Goal: Task Accomplishment & Management: Complete application form

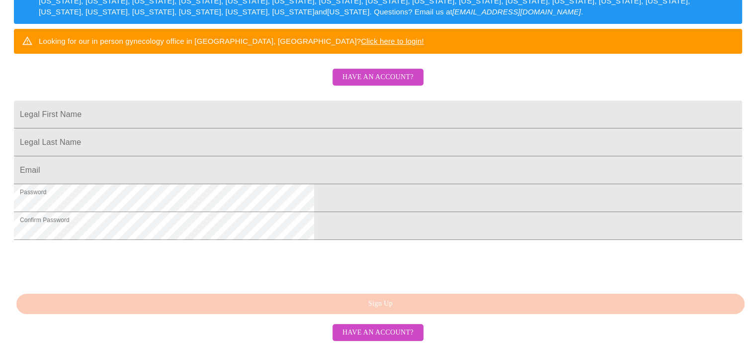
scroll to position [260, 0]
click at [395, 71] on span "Have an account?" at bounding box center [378, 77] width 71 height 12
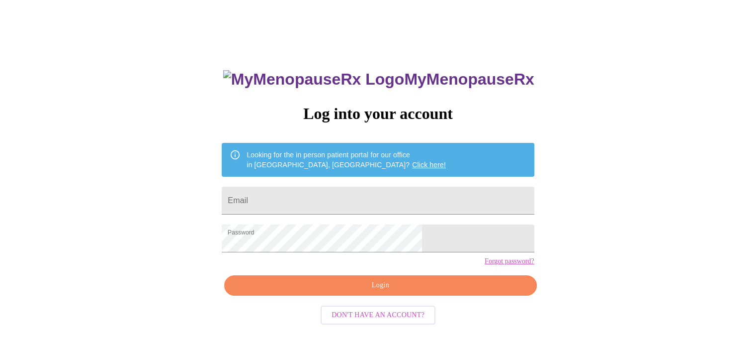
click at [405, 291] on span "Login" at bounding box center [380, 285] width 289 height 12
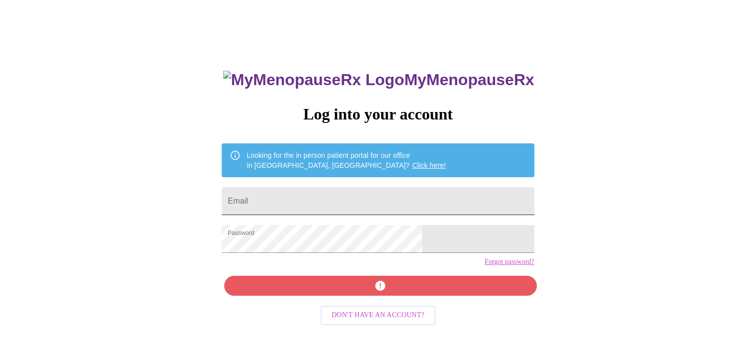
click at [360, 202] on input "Email" at bounding box center [378, 201] width 312 height 28
type input "[EMAIL_ADDRESS][DOMAIN_NAME]"
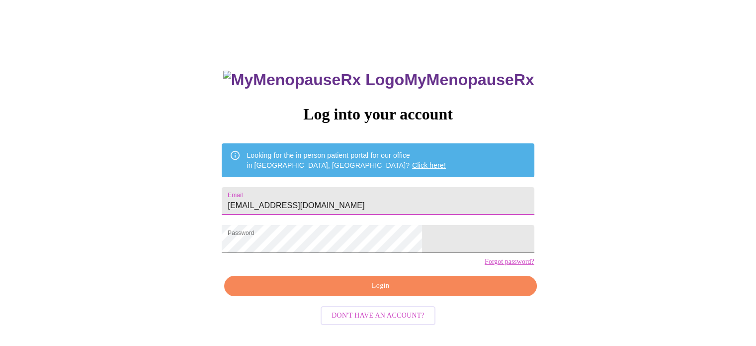
click at [391, 292] on span "Login" at bounding box center [380, 285] width 289 height 12
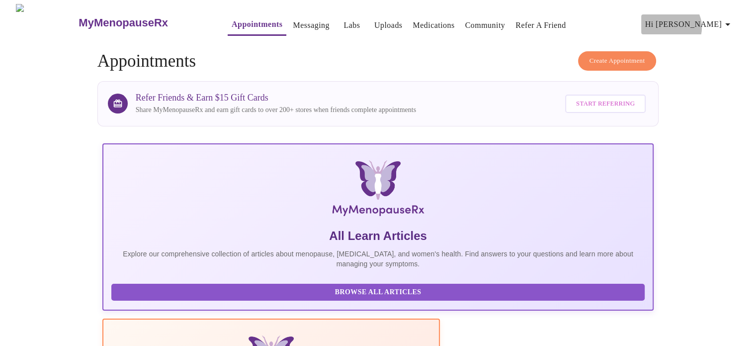
click at [725, 23] on span "Hi [PERSON_NAME]" at bounding box center [689, 24] width 89 height 14
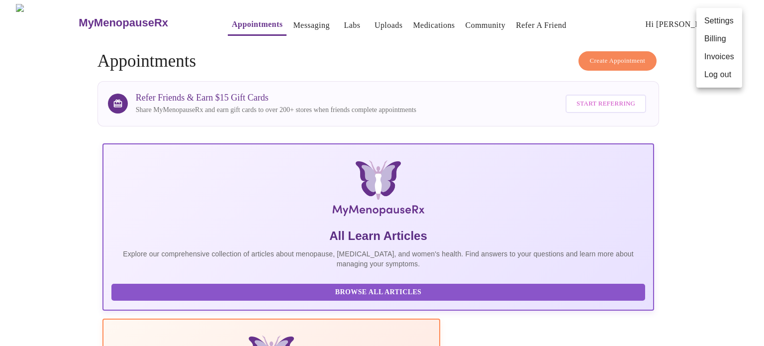
click at [744, 230] on div at bounding box center [382, 173] width 764 height 346
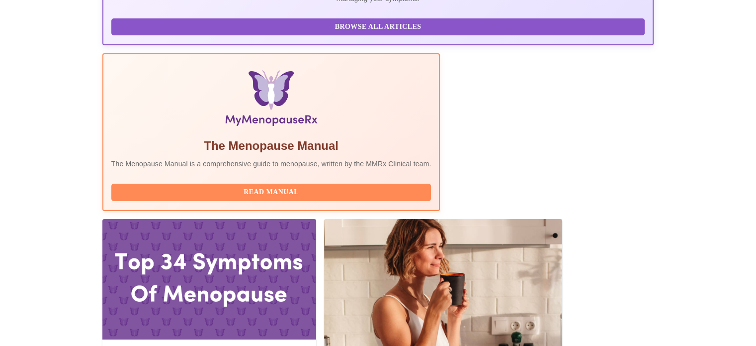
scroll to position [267, 0]
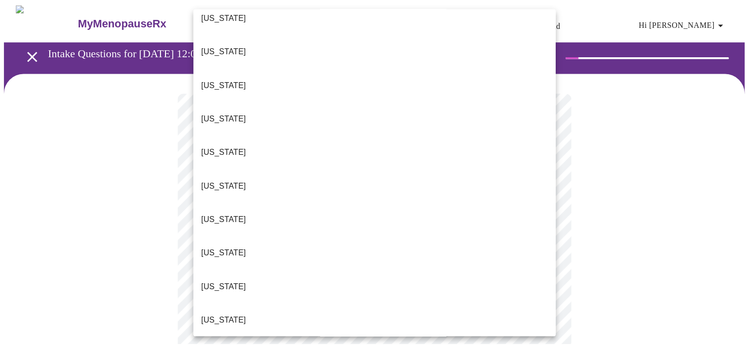
scroll to position [731, 0]
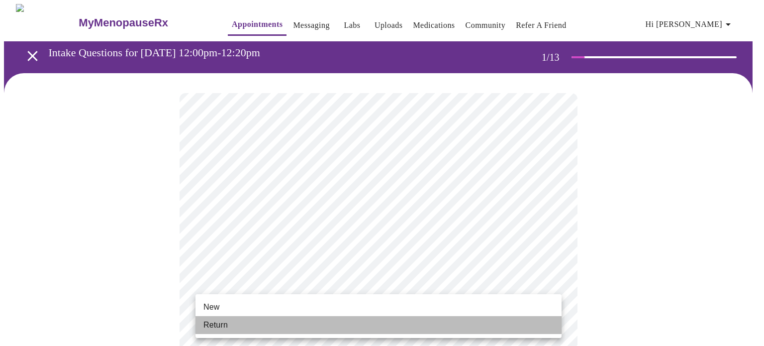
click at [338, 327] on li "Return" at bounding box center [378, 325] width 366 height 18
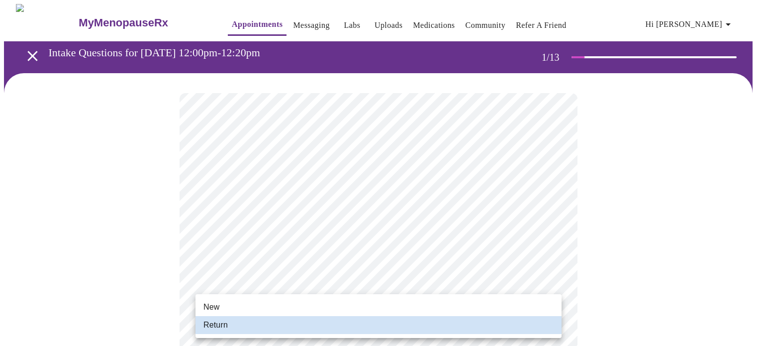
click at [717, 204] on div at bounding box center [382, 173] width 764 height 346
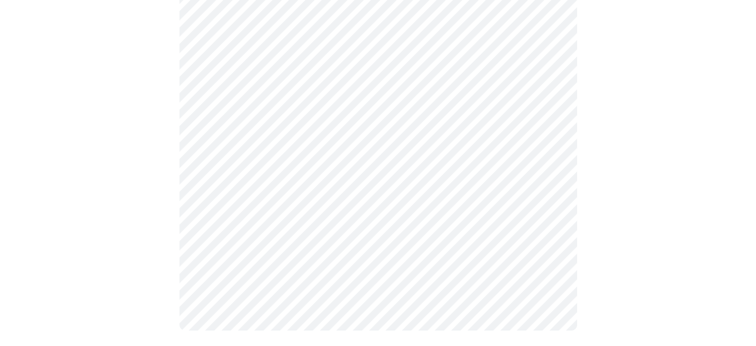
scroll to position [0, 0]
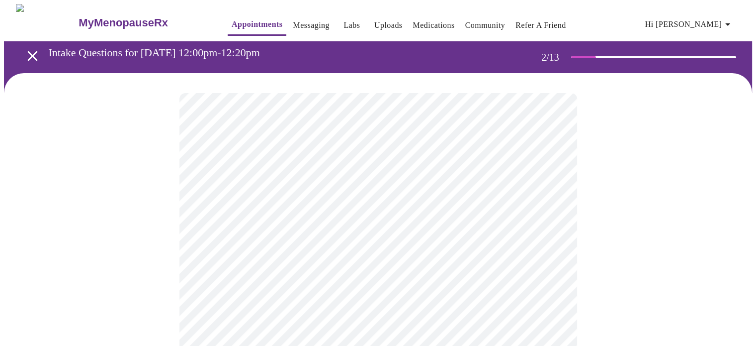
click at [551, 204] on body "MyMenopauseRx Appointments Messaging Labs Uploads Medications Community Refer a…" at bounding box center [378, 302] width 748 height 597
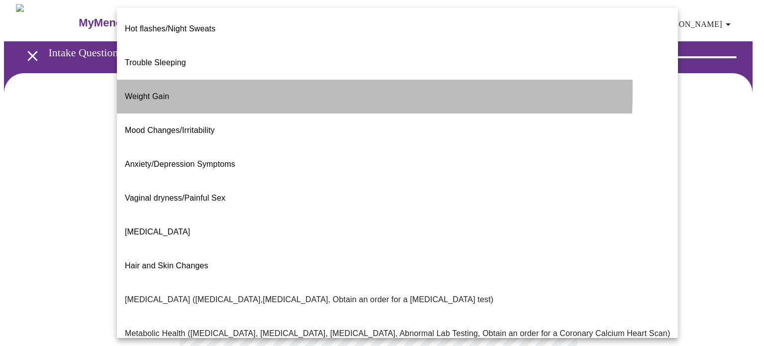
click at [163, 92] on span "Weight Gain" at bounding box center [147, 96] width 44 height 8
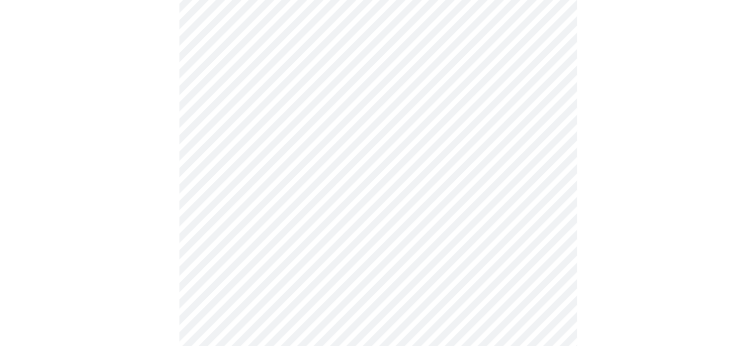
scroll to position [186, 0]
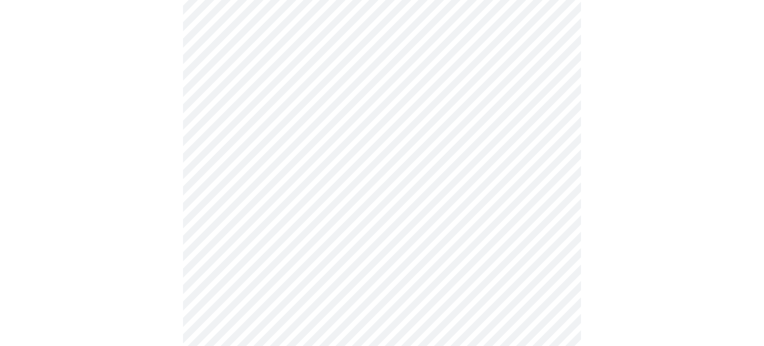
click at [550, 118] on body "MyMenopauseRx Appointments Messaging Labs Uploads Medications Community Refer a…" at bounding box center [382, 102] width 756 height 569
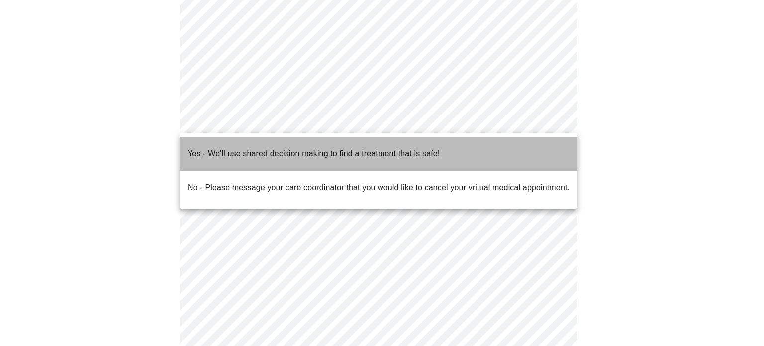
click at [408, 148] on p "Yes - We'll use shared decision making to find a treatment that is safe!" at bounding box center [313, 154] width 252 height 12
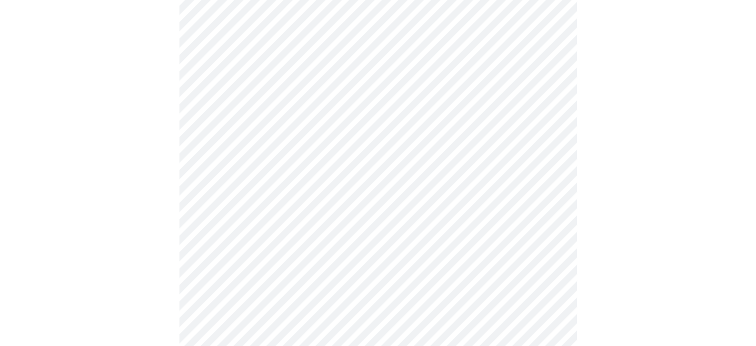
scroll to position [0, 0]
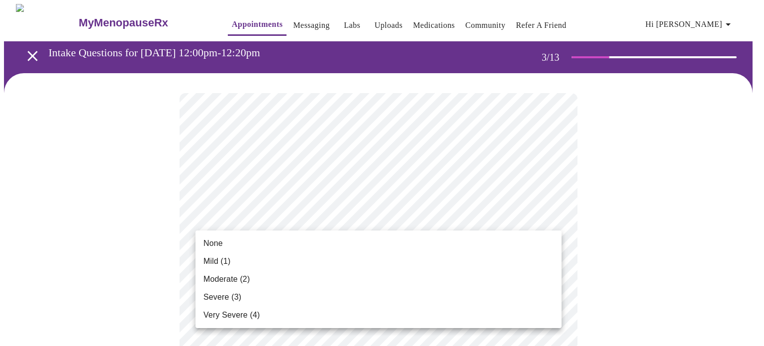
click at [338, 238] on li "None" at bounding box center [378, 243] width 366 height 18
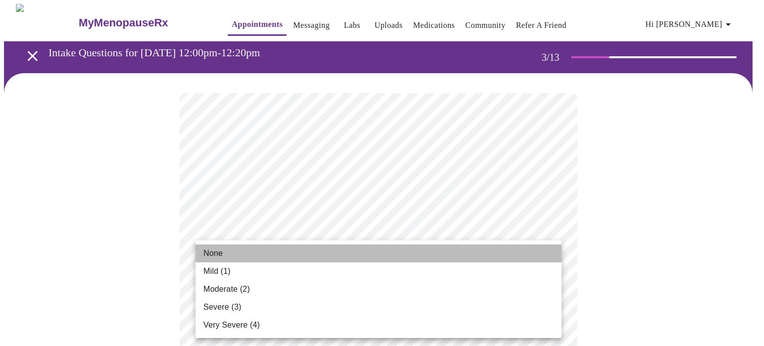
click at [287, 260] on li "None" at bounding box center [378, 253] width 366 height 18
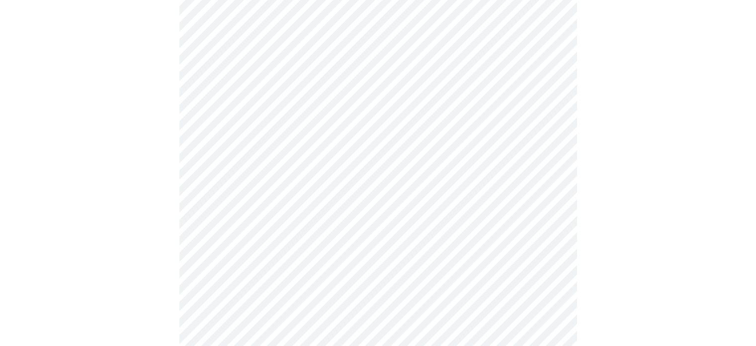
scroll to position [277, 0]
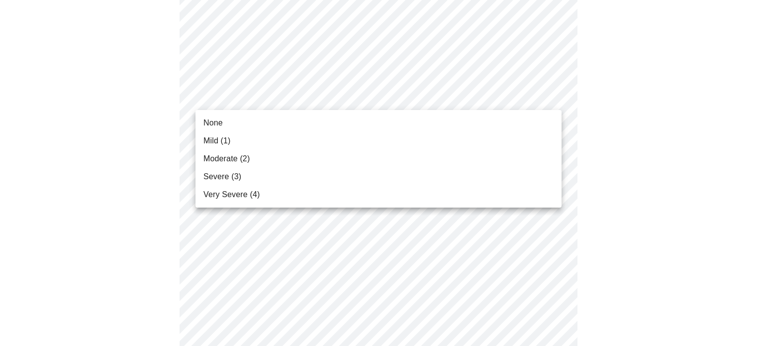
click at [253, 122] on li "None" at bounding box center [378, 123] width 366 height 18
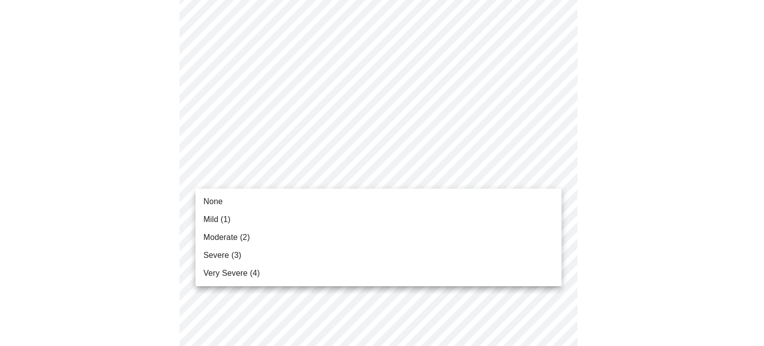
click at [220, 199] on span "None" at bounding box center [212, 201] width 19 height 12
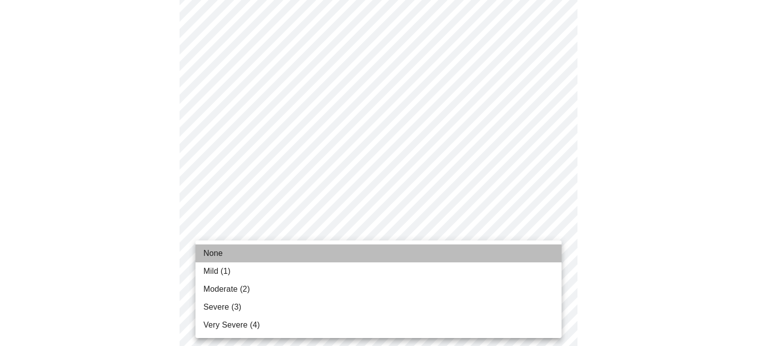
click at [264, 256] on li "None" at bounding box center [378, 253] width 366 height 18
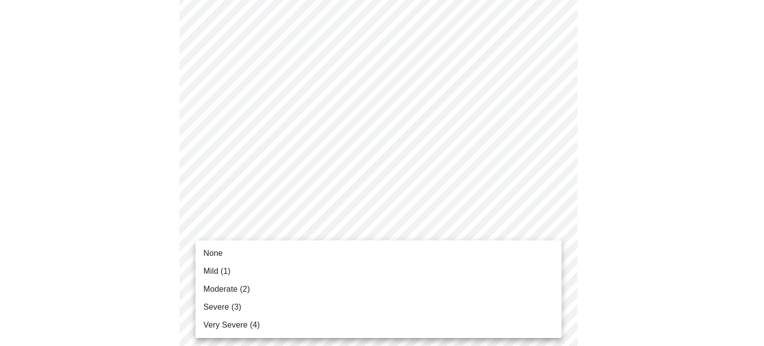
click at [219, 250] on span "None" at bounding box center [212, 253] width 19 height 12
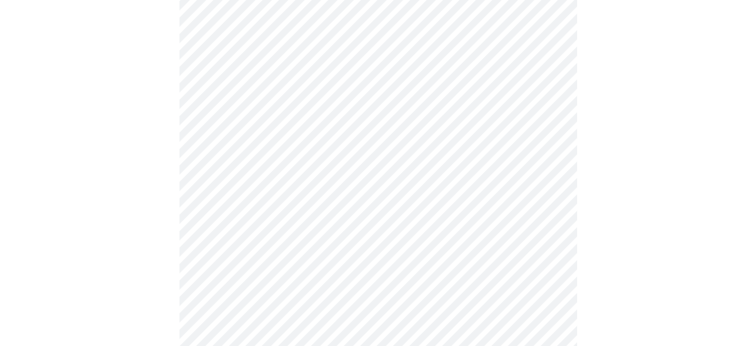
scroll to position [476, 0]
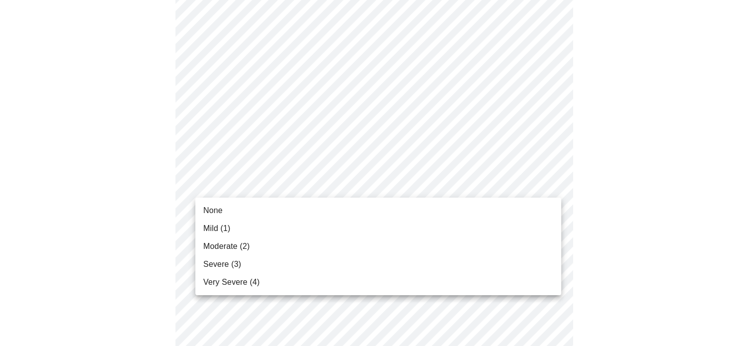
click at [395, 189] on body "MyMenopauseRx Appointments Messaging Labs Uploads Medications Community Refer a…" at bounding box center [378, 147] width 748 height 1239
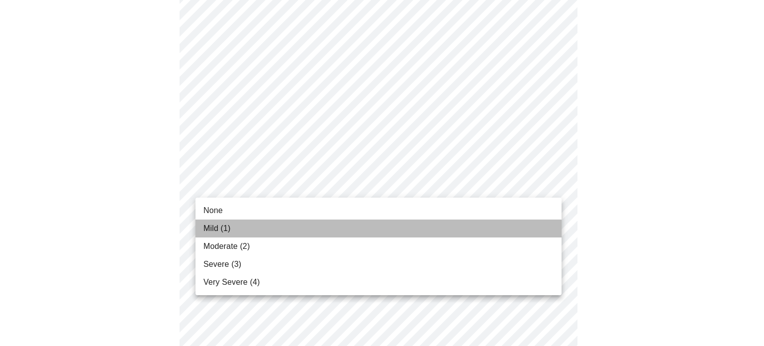
click at [229, 231] on span "Mild (1)" at bounding box center [216, 228] width 27 height 12
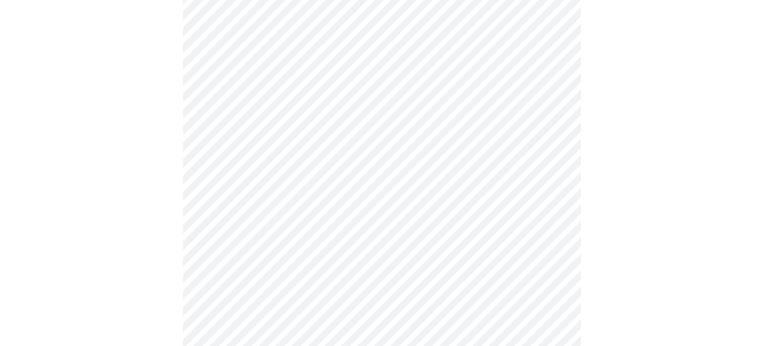
click at [469, 265] on body "MyMenopauseRx Appointments Messaging Labs Uploads Medications Community Refer a…" at bounding box center [382, 140] width 756 height 1225
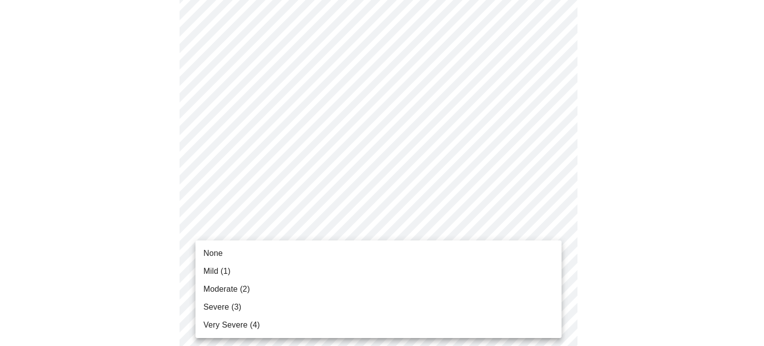
click at [233, 304] on span "Severe (3)" at bounding box center [222, 307] width 38 height 12
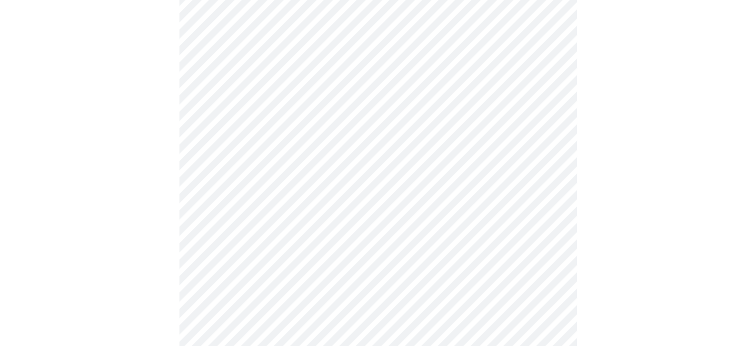
scroll to position [629, 0]
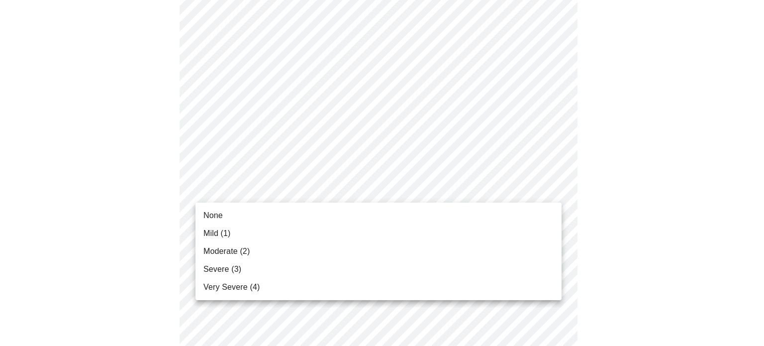
click at [261, 250] on li "Moderate (2)" at bounding box center [378, 251] width 366 height 18
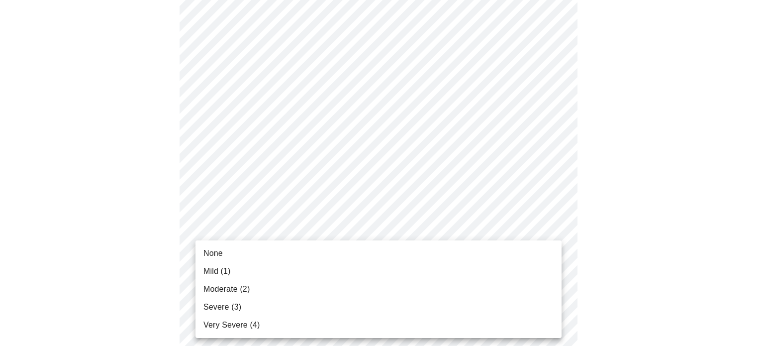
click at [245, 272] on li "Mild (1)" at bounding box center [378, 271] width 366 height 18
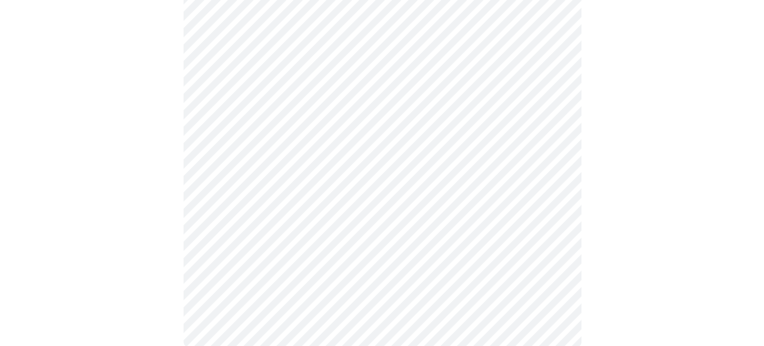
scroll to position [837, 0]
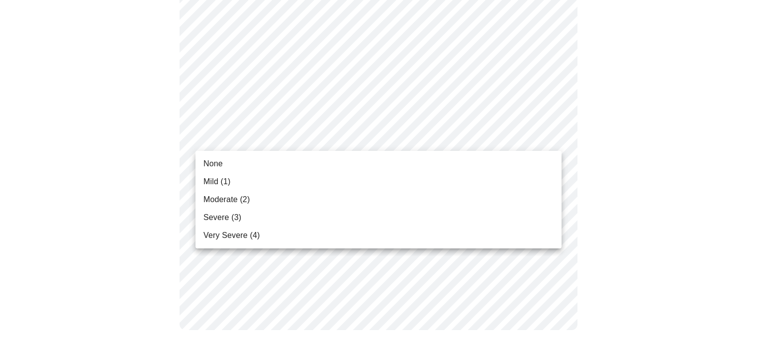
click at [355, 162] on li "None" at bounding box center [378, 164] width 366 height 18
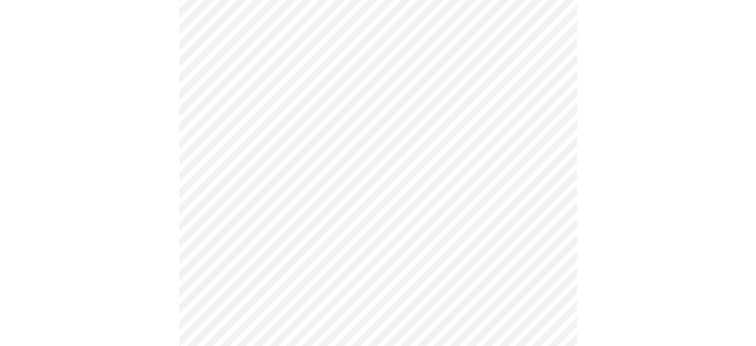
scroll to position [370, 0]
click at [376, 236] on body "MyMenopauseRx Appointments Messaging Labs Uploads Medications Community Refer a…" at bounding box center [378, 124] width 748 height 981
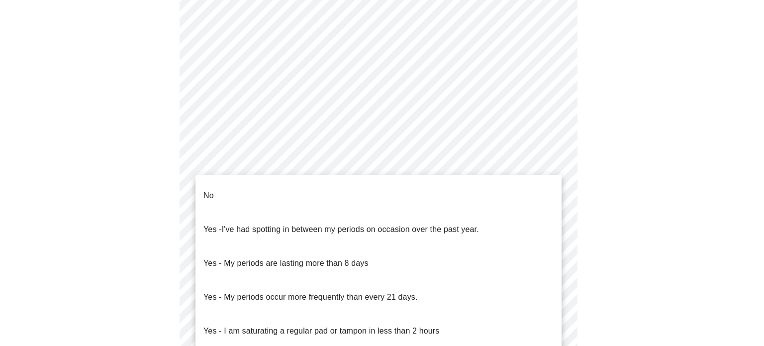
click at [214, 182] on li "No" at bounding box center [378, 196] width 366 height 34
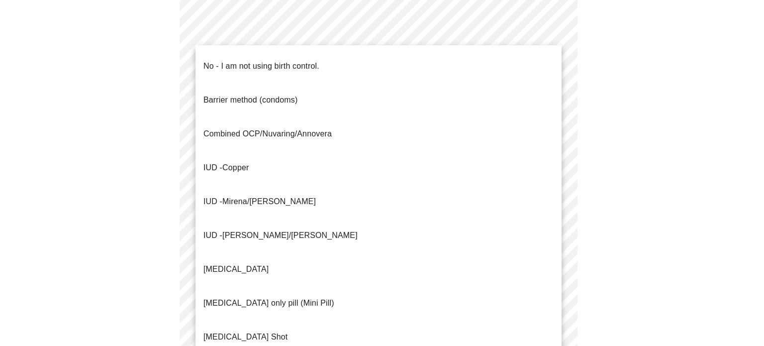
click at [454, 307] on body "MyMenopauseRx Appointments Messaging Labs Uploads Medications Community Refer a…" at bounding box center [382, 121] width 756 height 975
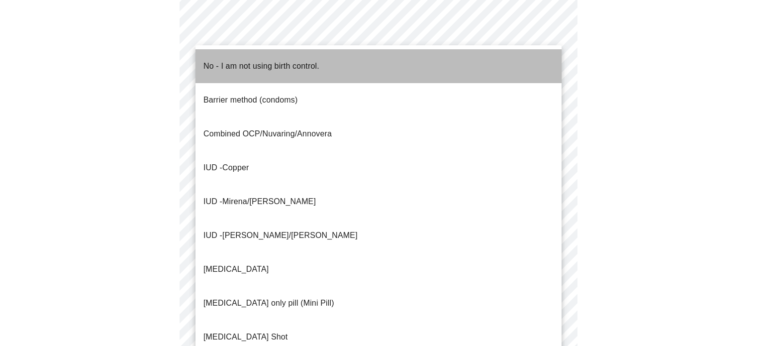
click at [250, 61] on p "No - I am not using birth control." at bounding box center [261, 66] width 116 height 12
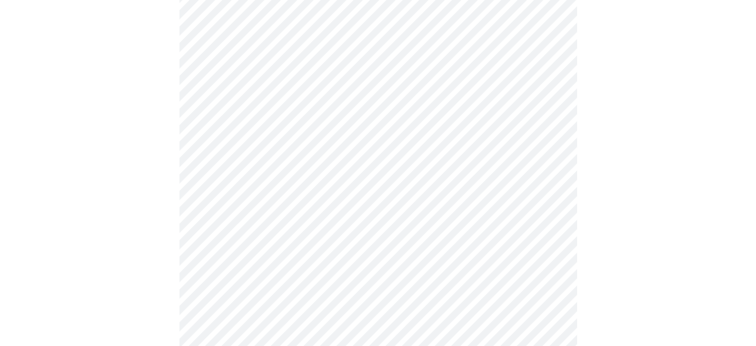
scroll to position [595, 0]
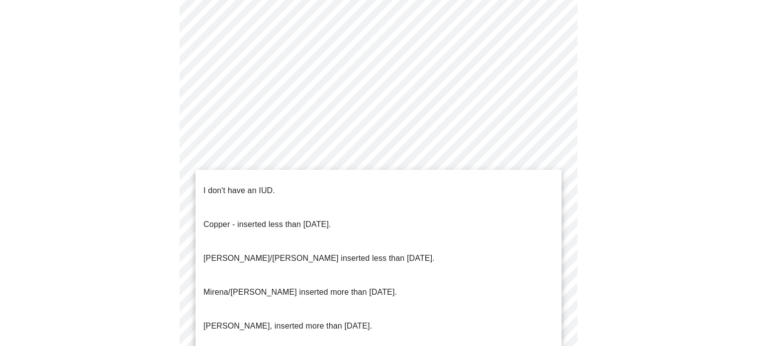
click at [417, 187] on li "I don't have an IUD." at bounding box center [378, 191] width 366 height 34
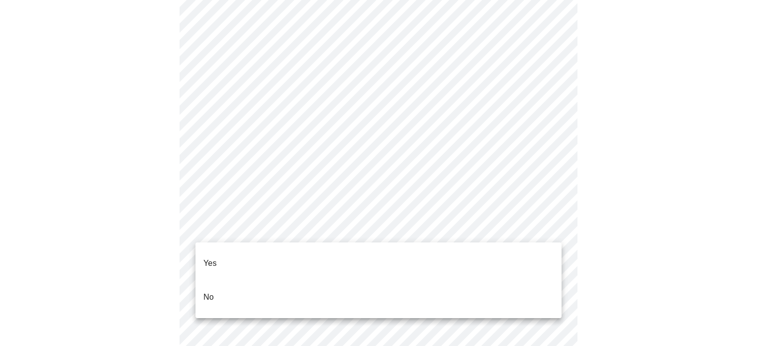
click at [330, 265] on li "Yes" at bounding box center [378, 263] width 366 height 34
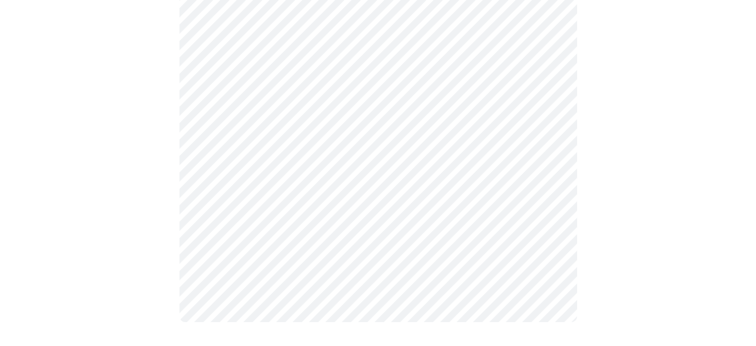
scroll to position [0, 0]
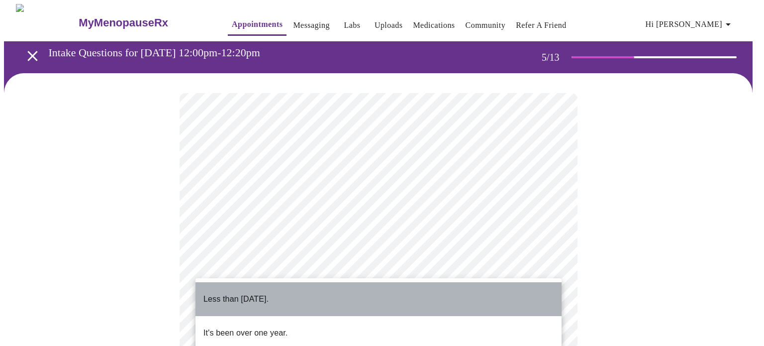
click at [451, 288] on li "Less than [DATE]." at bounding box center [378, 299] width 366 height 34
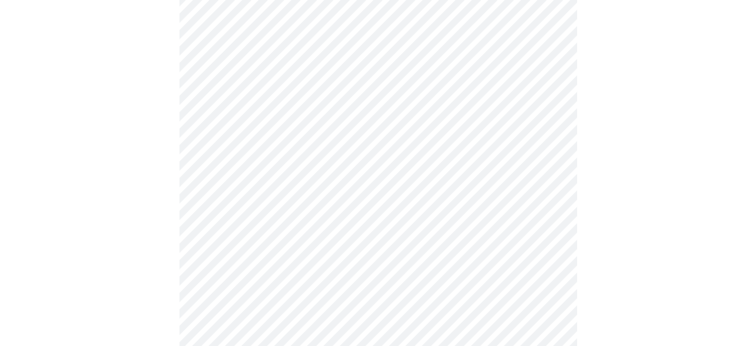
scroll to position [159, 0]
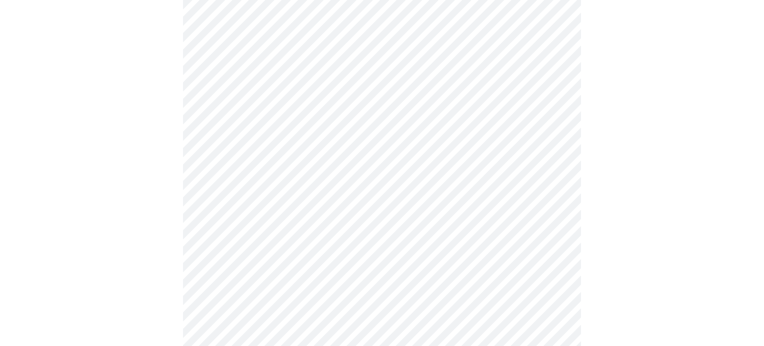
click at [551, 186] on body "MyMenopauseRx Appointments Messaging Labs Uploads Medications Community Refer a…" at bounding box center [382, 212] width 756 height 735
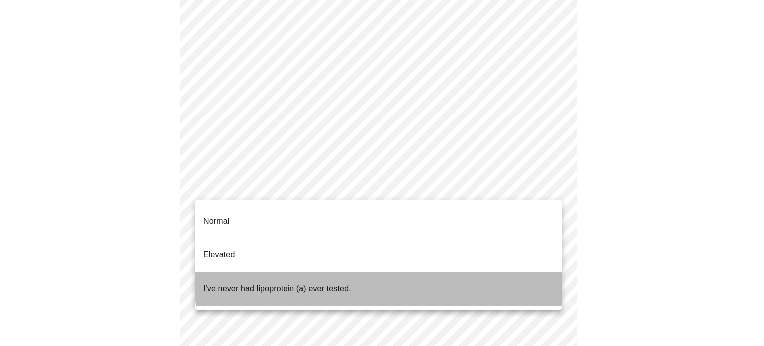
click at [403, 272] on li "I've never had lipoprotein (a) ever tested." at bounding box center [378, 289] width 366 height 34
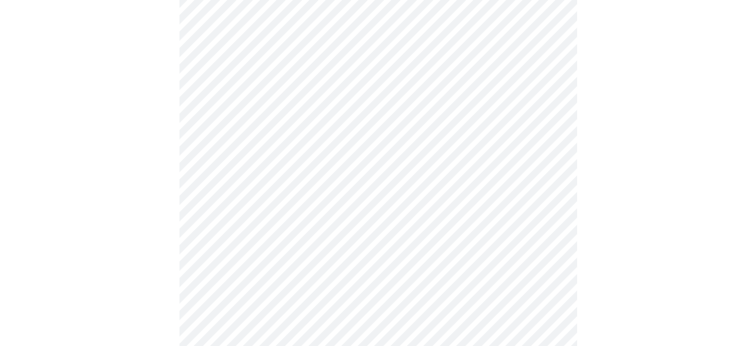
scroll to position [2645, 0]
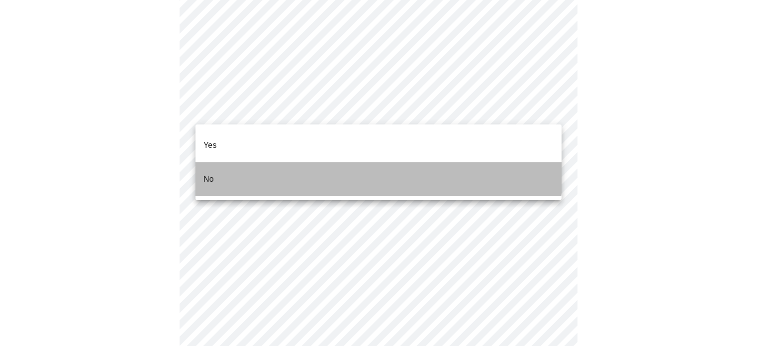
click at [313, 163] on li "No" at bounding box center [378, 179] width 366 height 34
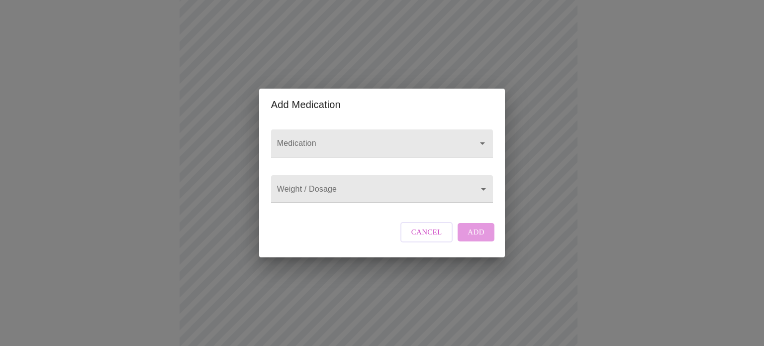
click at [342, 139] on input "Medication" at bounding box center [367, 148] width 185 height 18
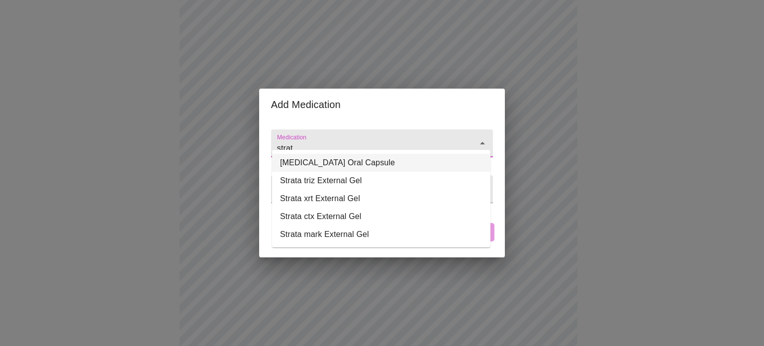
click at [327, 161] on li "[MEDICAL_DATA] Oral Capsule" at bounding box center [381, 163] width 218 height 18
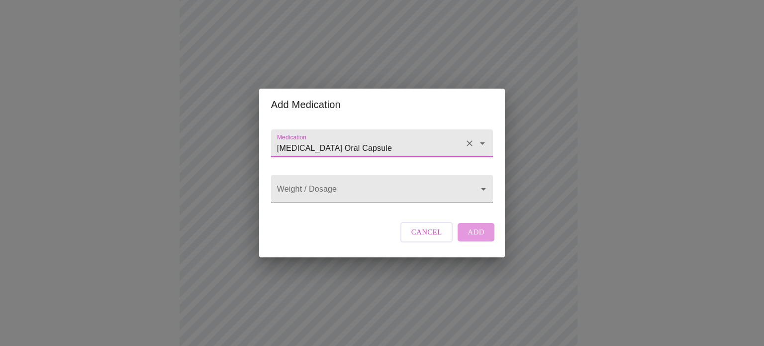
type input "[MEDICAL_DATA] Oral Capsule"
click at [315, 188] on body "MyMenopauseRx Appointments Messaging Labs Uploads Medications Community Refer a…" at bounding box center [382, 231] width 756 height 985
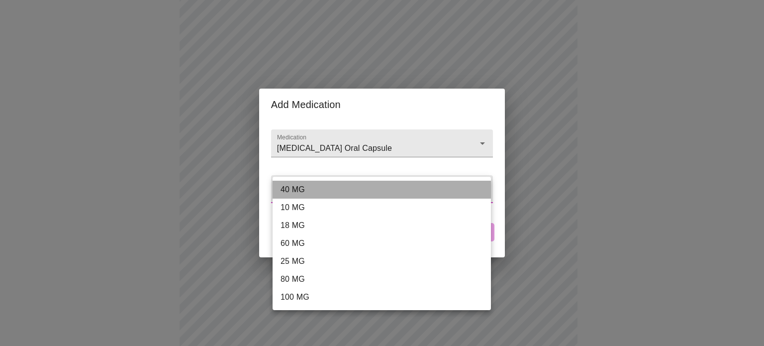
click at [315, 188] on li "40 MG" at bounding box center [382, 190] width 218 height 18
type input "40 MG"
click at [315, 188] on li "40 MG" at bounding box center [382, 190] width 218 height 18
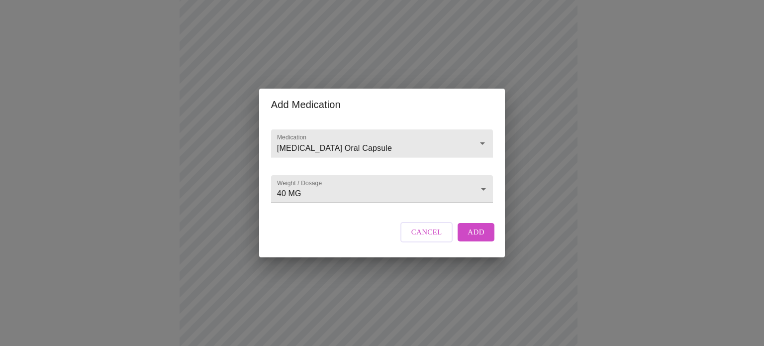
click at [478, 238] on span "Add" at bounding box center [475, 231] width 17 height 13
click at [325, 141] on input "Medication" at bounding box center [367, 148] width 185 height 18
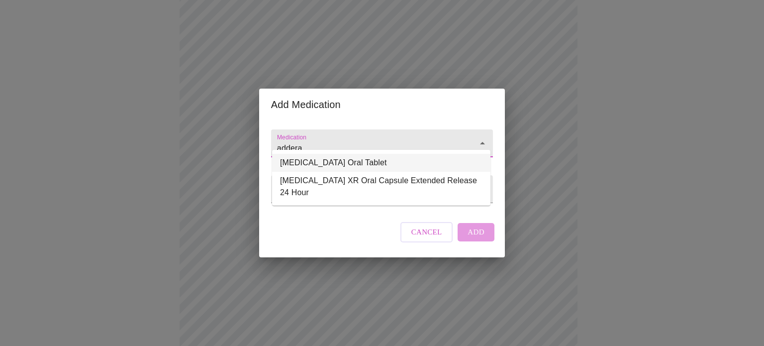
click at [318, 168] on li "[MEDICAL_DATA] Oral Tablet" at bounding box center [381, 163] width 218 height 18
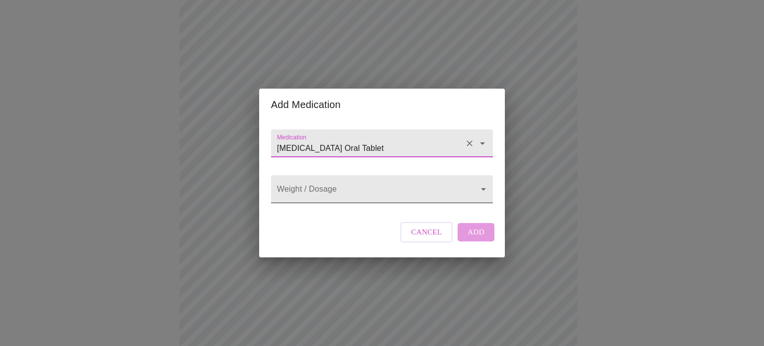
type input "[MEDICAL_DATA] Oral Tablet"
click at [313, 184] on body "MyMenopauseRx Appointments Messaging Labs Uploads Medications Community Refer a…" at bounding box center [382, 249] width 756 height 1021
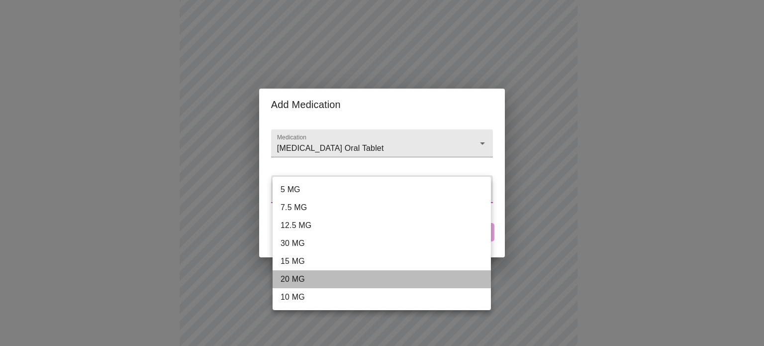
click at [306, 282] on li "20 MG" at bounding box center [382, 279] width 218 height 18
type input "20 MG"
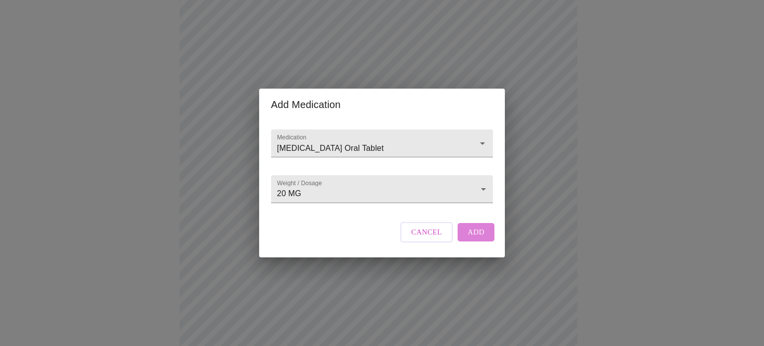
click at [471, 237] on span "Add" at bounding box center [475, 231] width 17 height 13
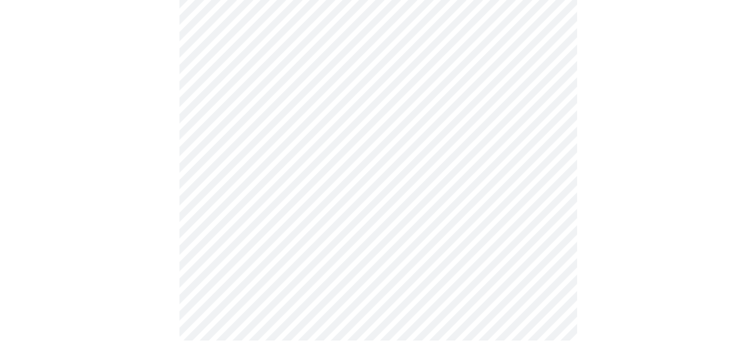
scroll to position [712, 0]
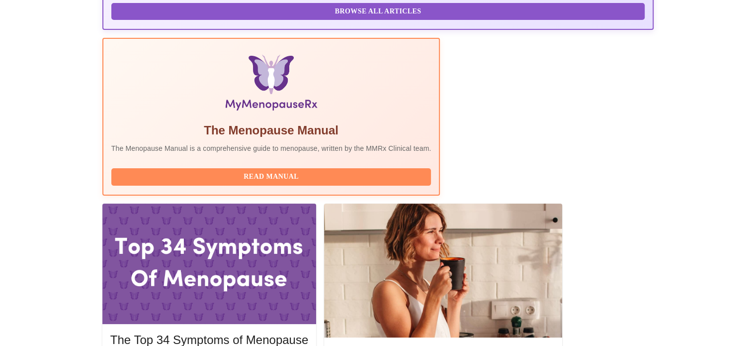
scroll to position [282, 0]
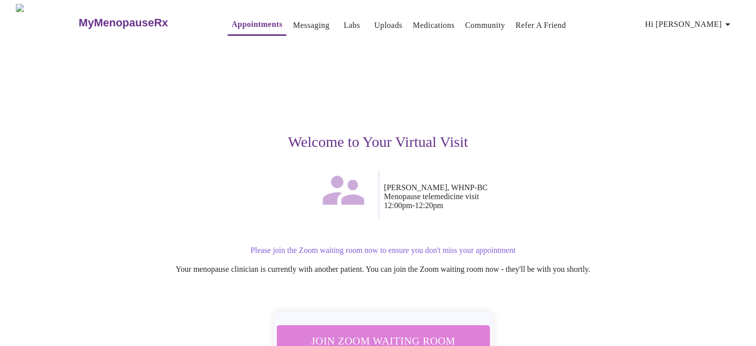
click at [438, 334] on span "Join Zoom Waiting Room" at bounding box center [382, 340] width 187 height 18
